Goal: Task Accomplishment & Management: Use online tool/utility

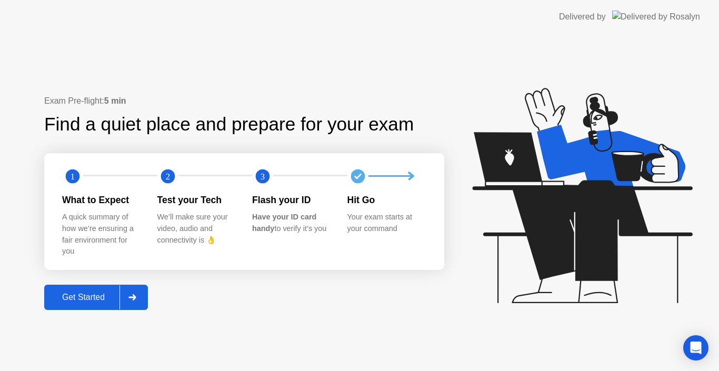
click at [95, 298] on div "Get Started" at bounding box center [83, 297] width 72 height 9
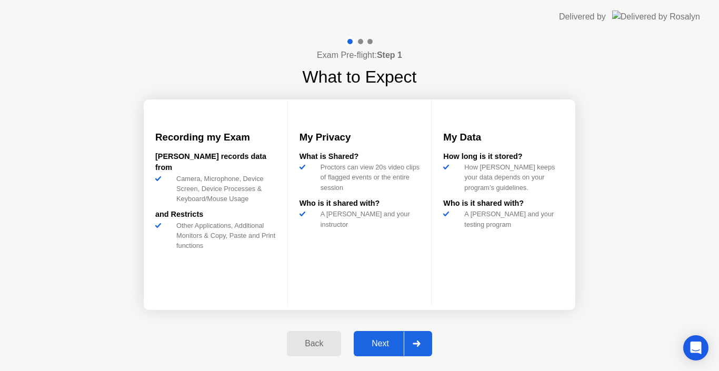
click at [386, 343] on div "Next" at bounding box center [380, 343] width 47 height 9
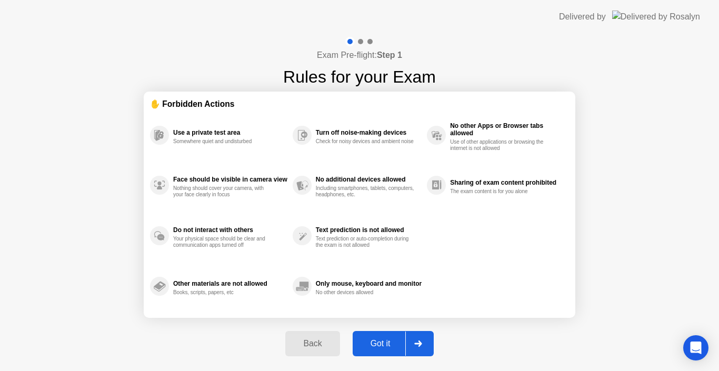
click at [386, 343] on div "Got it" at bounding box center [380, 343] width 49 height 9
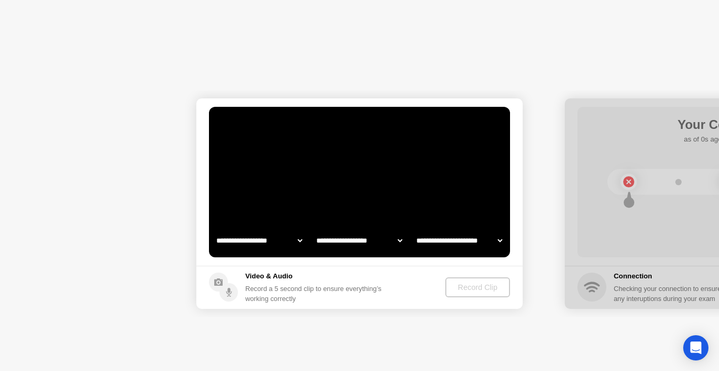
select select "*******"
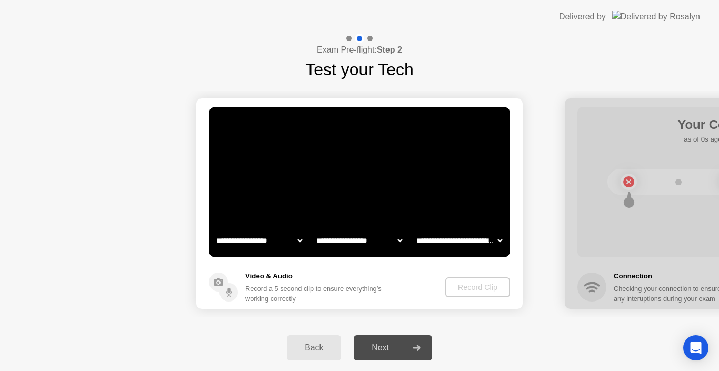
select select "**********"
select select "*******"
click at [381, 346] on div "Next" at bounding box center [380, 347] width 47 height 9
click at [381, 353] on div "Next" at bounding box center [380, 347] width 47 height 9
click at [491, 284] on div "Record Clip" at bounding box center [478, 287] width 56 height 8
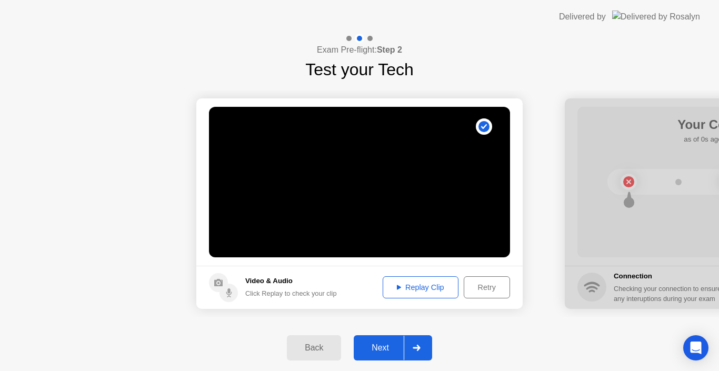
click at [395, 347] on div "Next" at bounding box center [380, 347] width 47 height 9
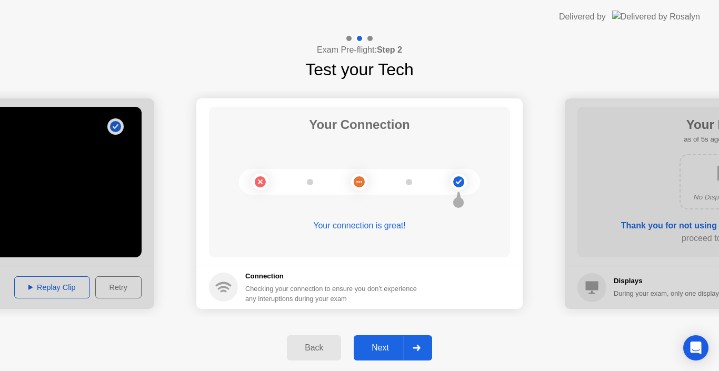
click at [395, 347] on div "Next" at bounding box center [380, 347] width 47 height 9
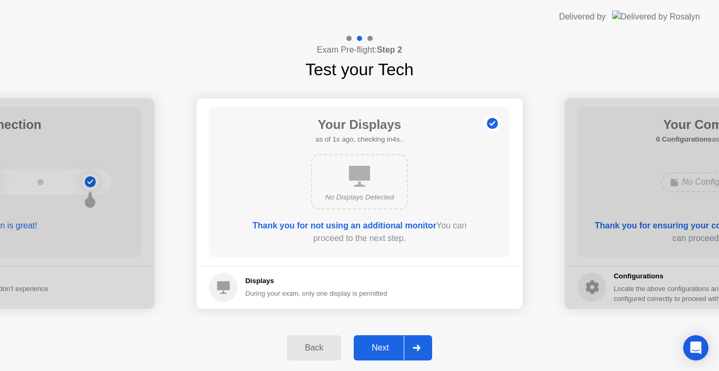
click at [385, 348] on div "Next" at bounding box center [380, 347] width 47 height 9
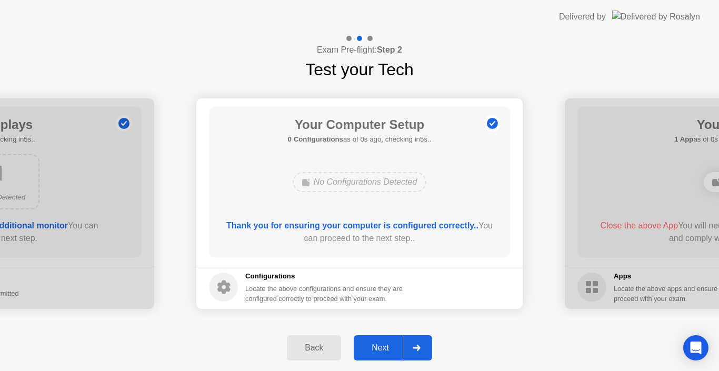
click at [384, 351] on div "Next" at bounding box center [380, 347] width 47 height 9
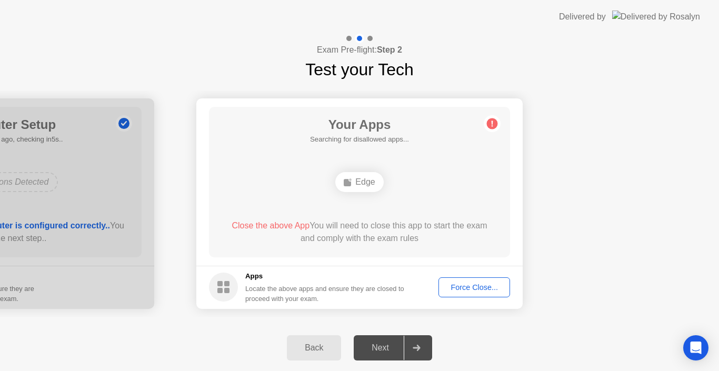
click at [459, 294] on button "Force Close..." at bounding box center [474, 287] width 72 height 20
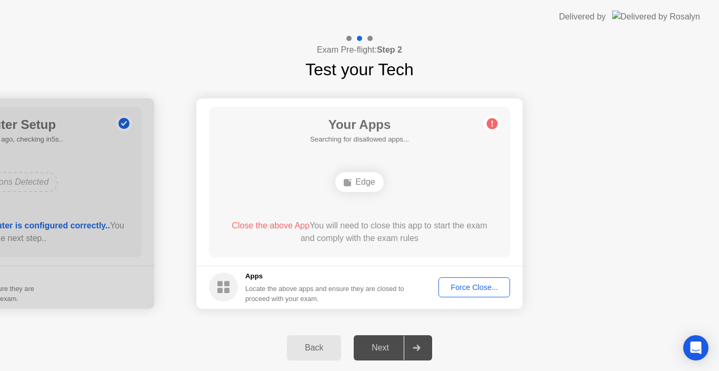
click at [462, 291] on div "Force Close..." at bounding box center [474, 287] width 64 height 8
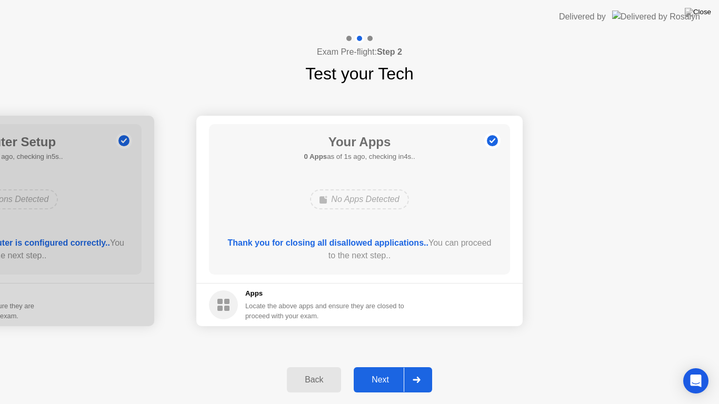
click at [373, 370] on button "Next" at bounding box center [393, 379] width 78 height 25
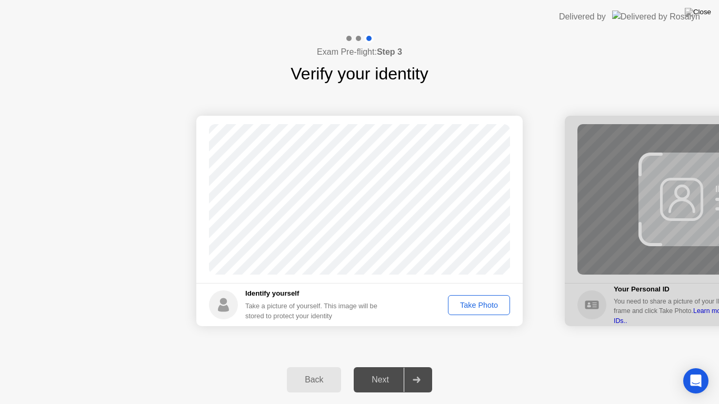
click at [459, 309] on div "Take Photo" at bounding box center [479, 305] width 55 height 8
click at [384, 368] on button "Next" at bounding box center [393, 379] width 78 height 25
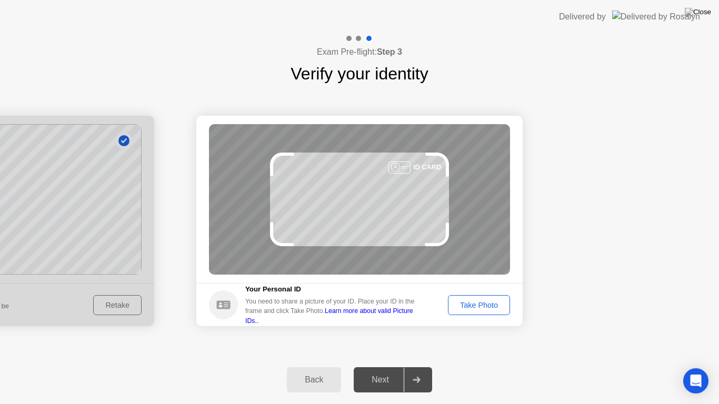
click at [491, 308] on div "Take Photo" at bounding box center [479, 305] width 55 height 8
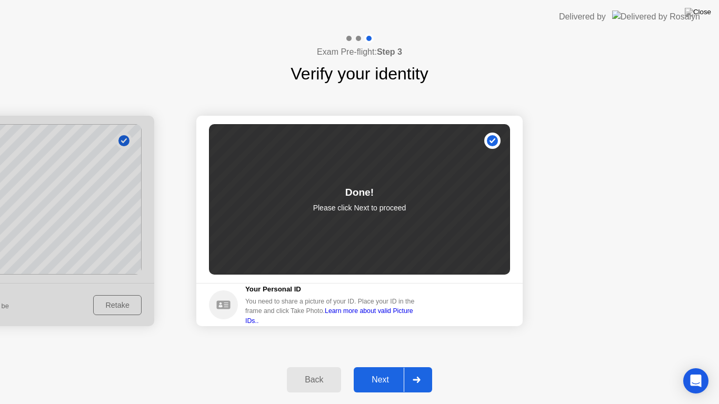
click at [374, 371] on div "Next" at bounding box center [380, 379] width 47 height 9
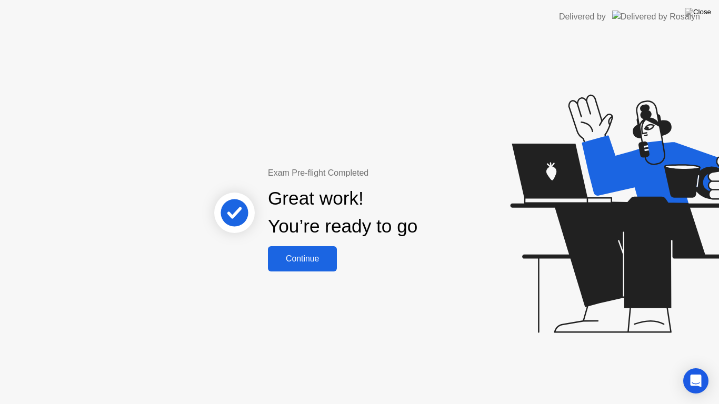
click at [296, 261] on div "Continue" at bounding box center [302, 258] width 63 height 9
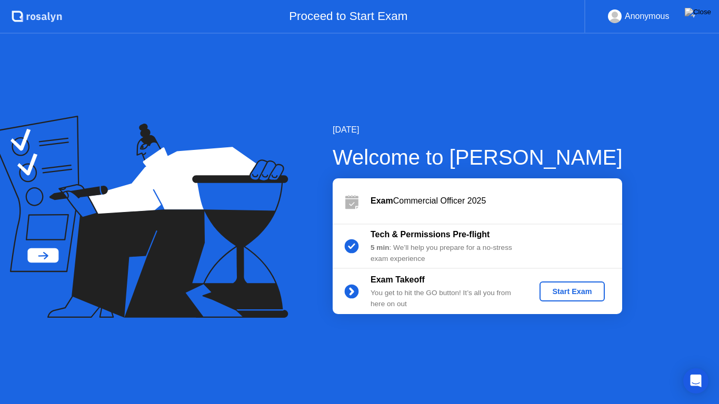
click at [583, 299] on button "Start Exam" at bounding box center [571, 292] width 65 height 20
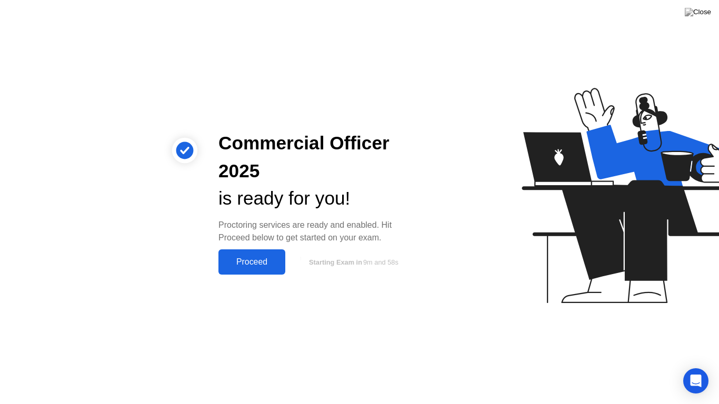
click at [245, 265] on div "Proceed" at bounding box center [252, 261] width 61 height 9
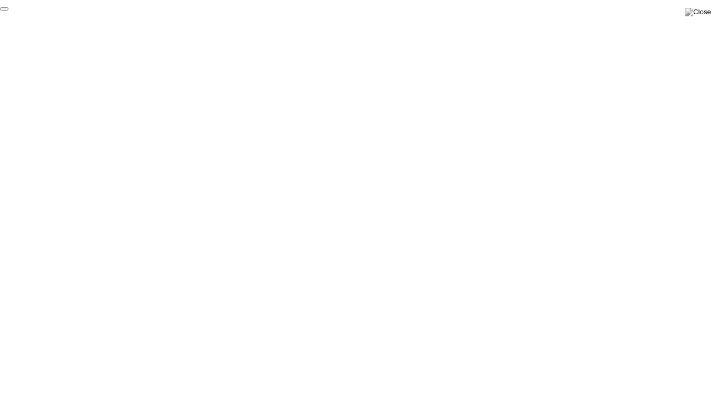
click div "End Proctoring Session"
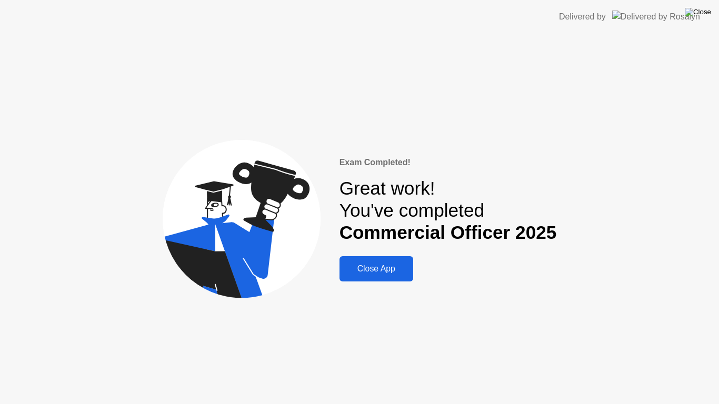
click at [703, 11] on img at bounding box center [698, 12] width 26 height 8
